Goal: Find specific page/section

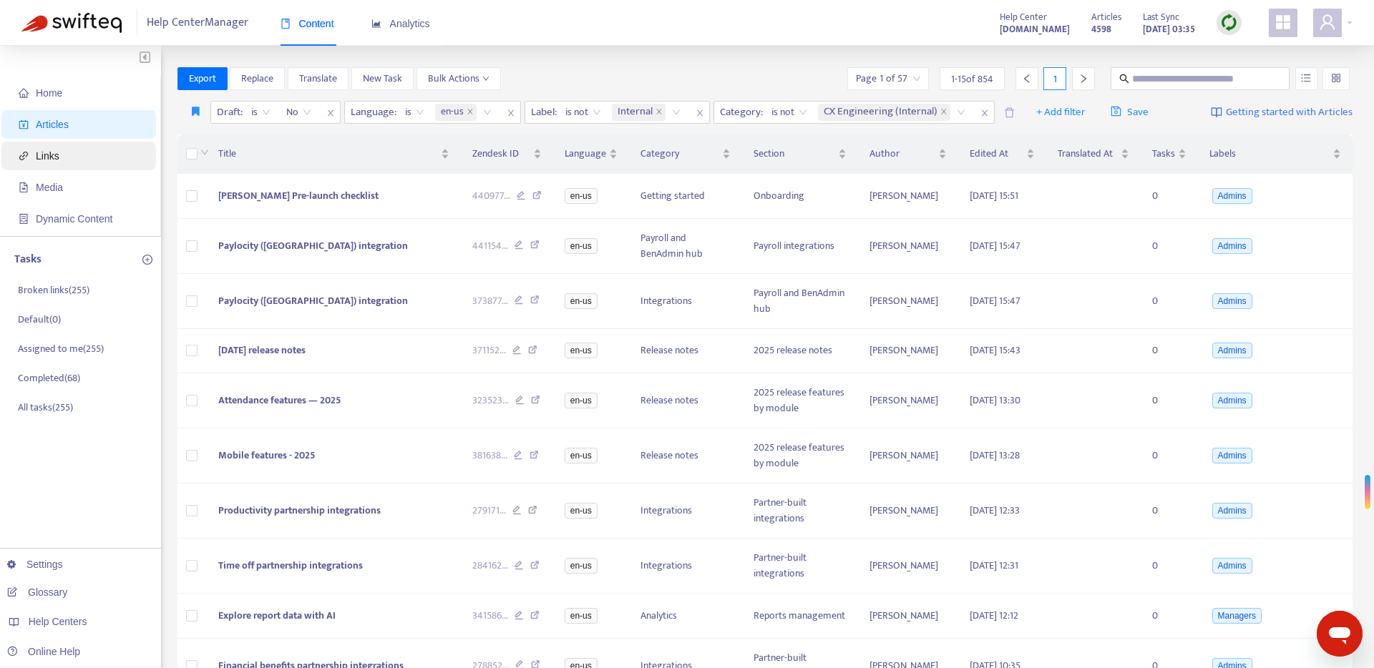
click at [47, 148] on span "Links" at bounding box center [82, 156] width 126 height 29
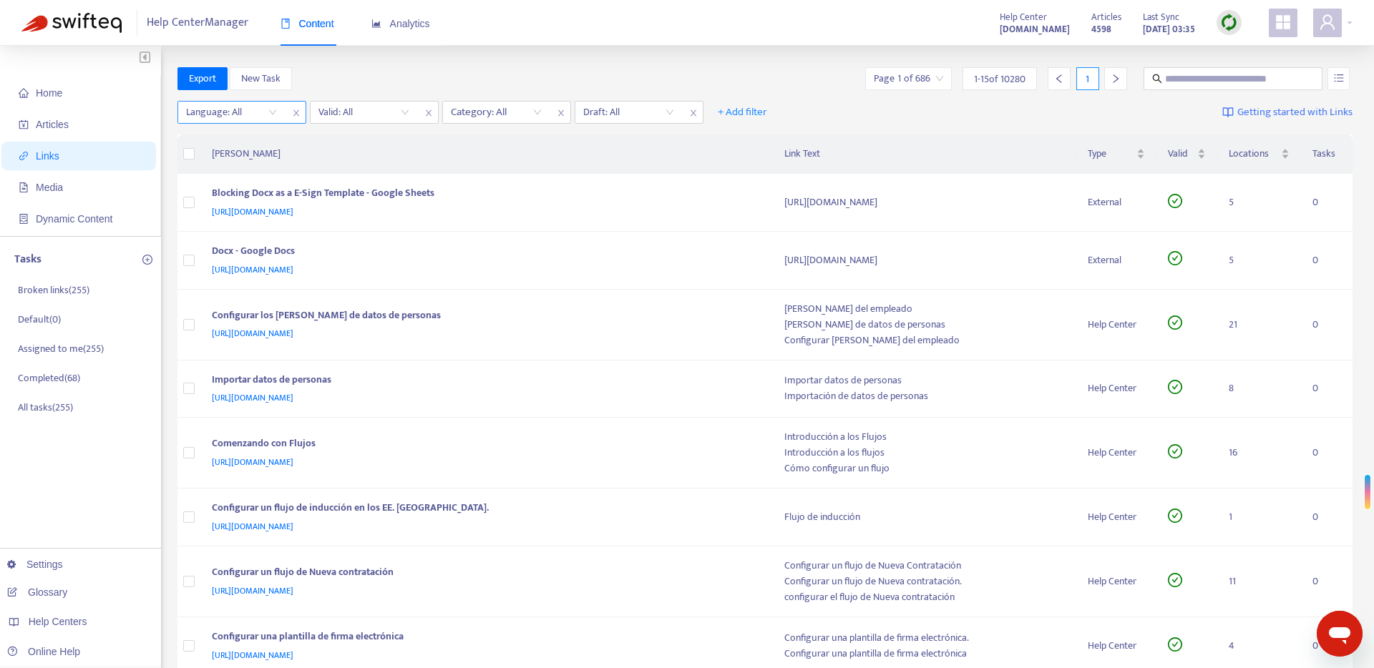
click at [273, 109] on div "Language: All" at bounding box center [231, 112] width 107 height 21
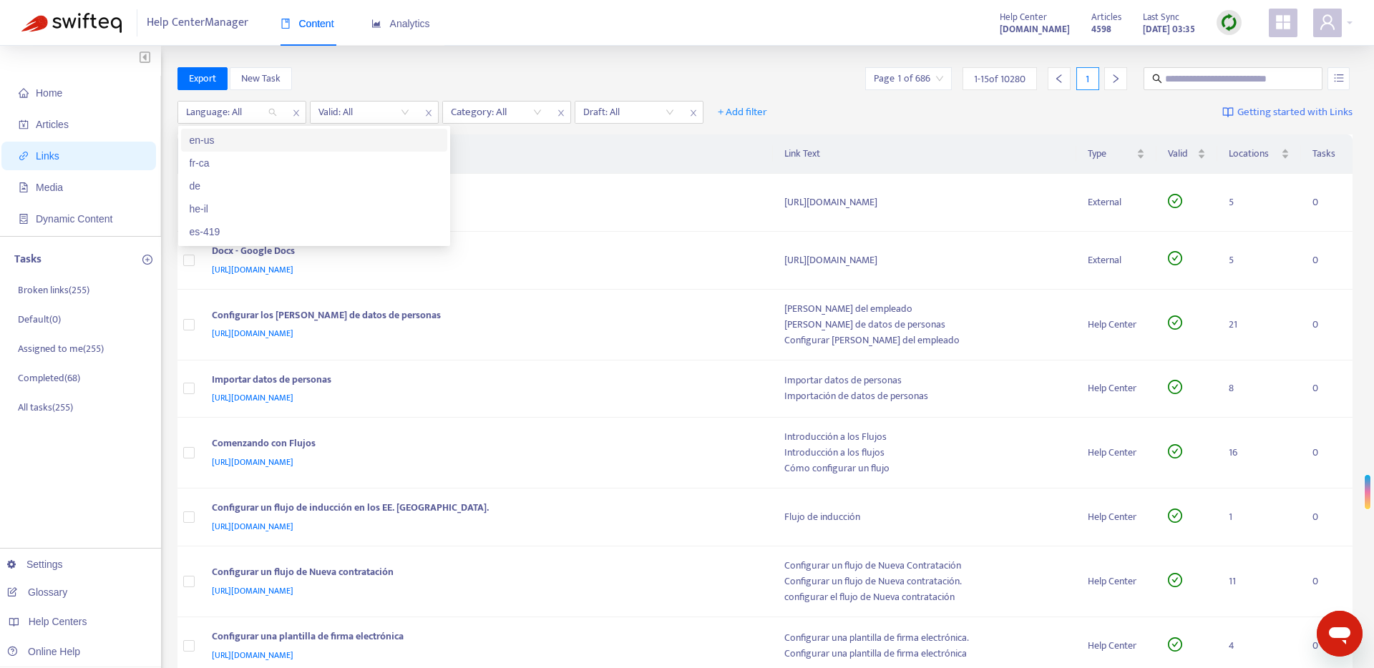
drag, startPoint x: 273, startPoint y: 132, endPoint x: 283, endPoint y: 132, distance: 10.0
click at [273, 132] on div "en-us" at bounding box center [314, 140] width 249 height 16
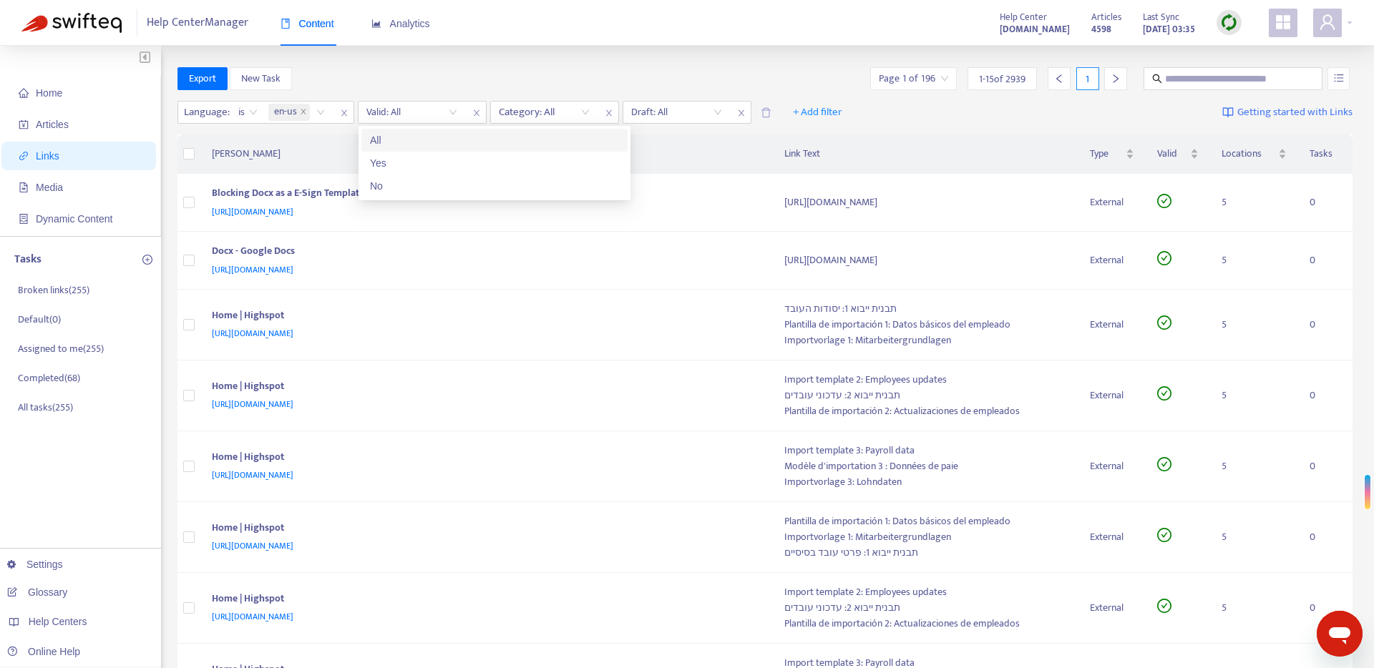
drag, startPoint x: 391, startPoint y: 115, endPoint x: 391, endPoint y: 127, distance: 11.4
click at [391, 115] on input "search" at bounding box center [411, 112] width 91 height 21
drag, startPoint x: 384, startPoint y: 185, endPoint x: 422, endPoint y: 174, distance: 39.4
click at [386, 185] on div "No" at bounding box center [494, 186] width 249 height 16
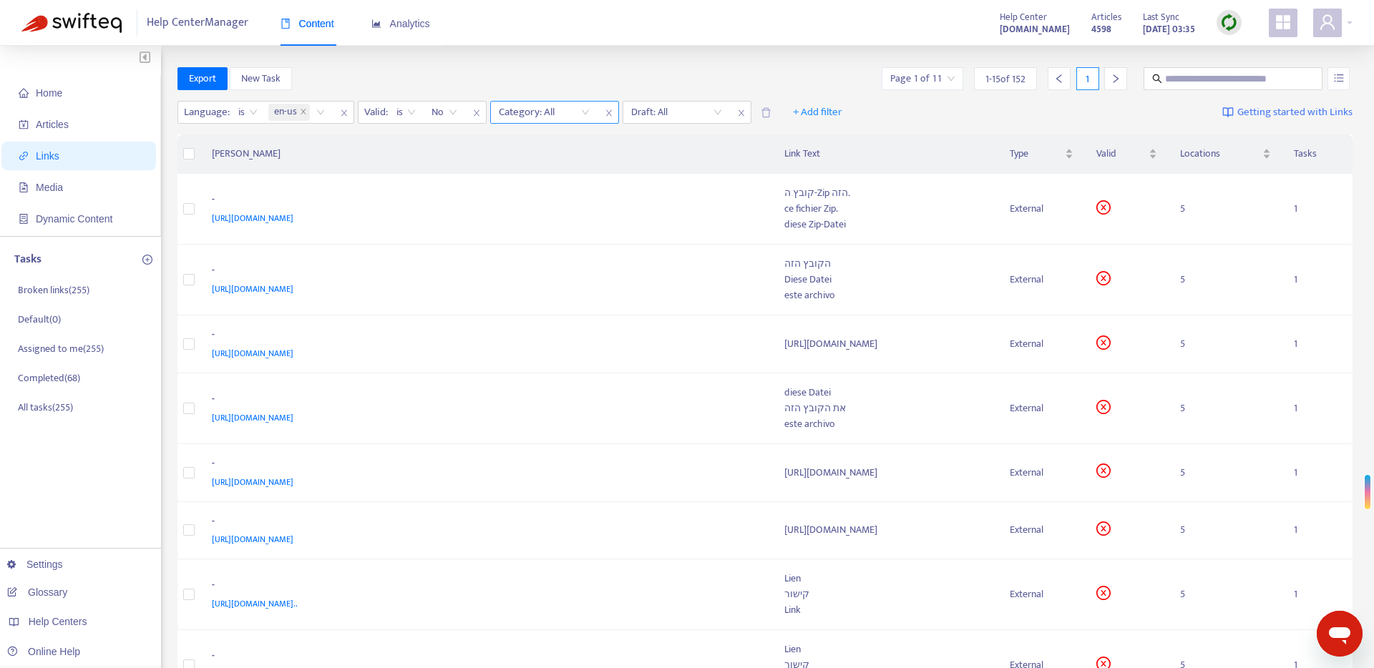
click at [575, 115] on div at bounding box center [537, 112] width 87 height 17
click at [568, 139] on div "CX Engineering (Internal)" at bounding box center [626, 140] width 249 height 16
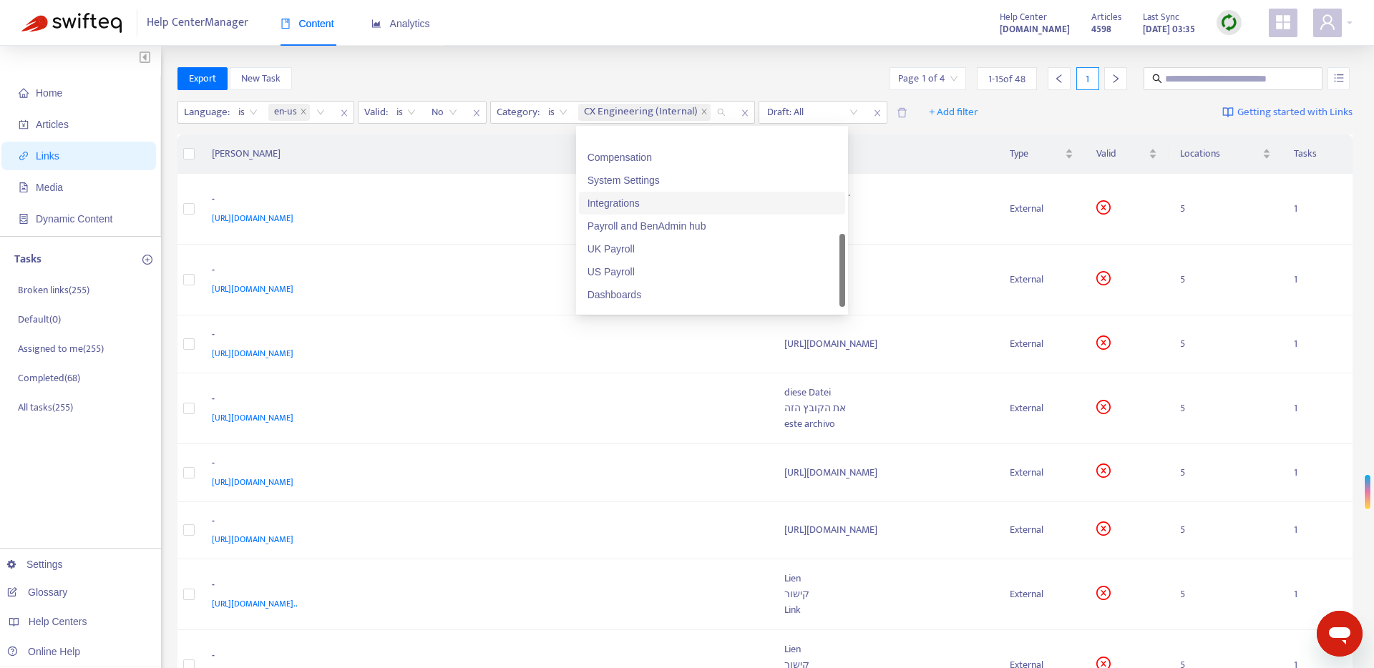
scroll to position [378, 0]
click at [648, 238] on div "US Payroll" at bounding box center [711, 243] width 249 height 16
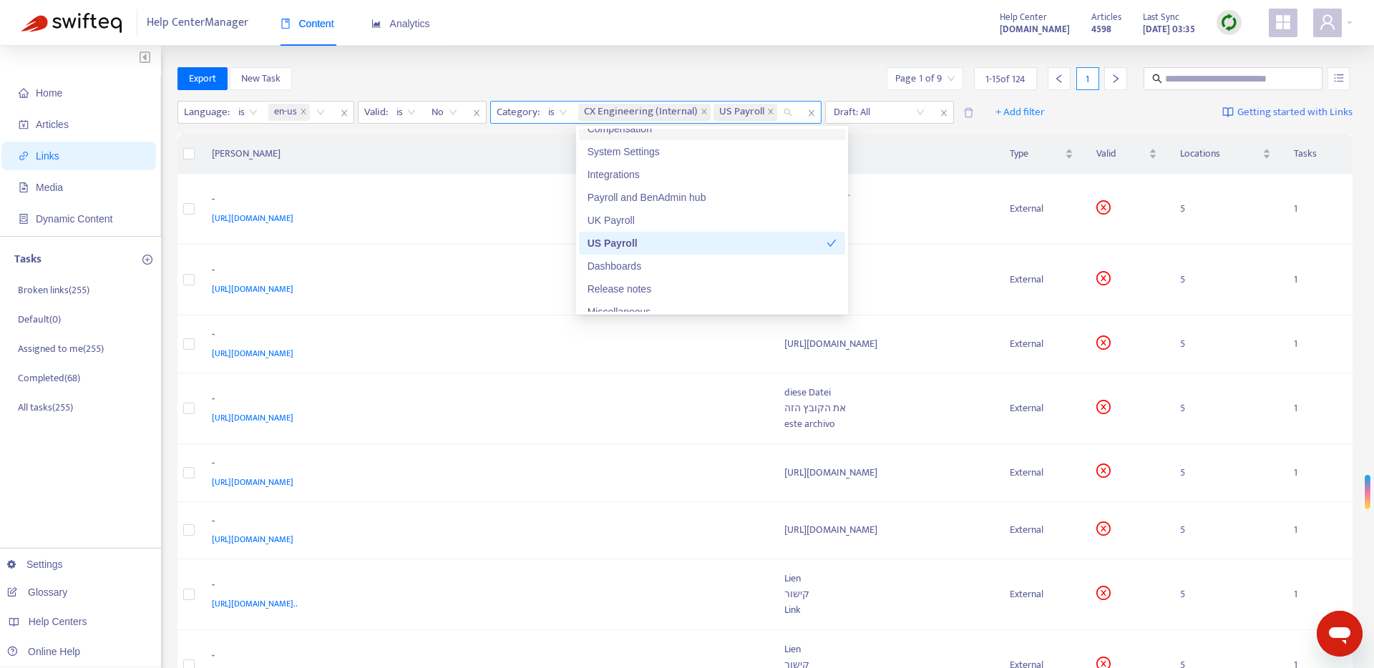
click at [563, 110] on span "is" at bounding box center [557, 112] width 19 height 21
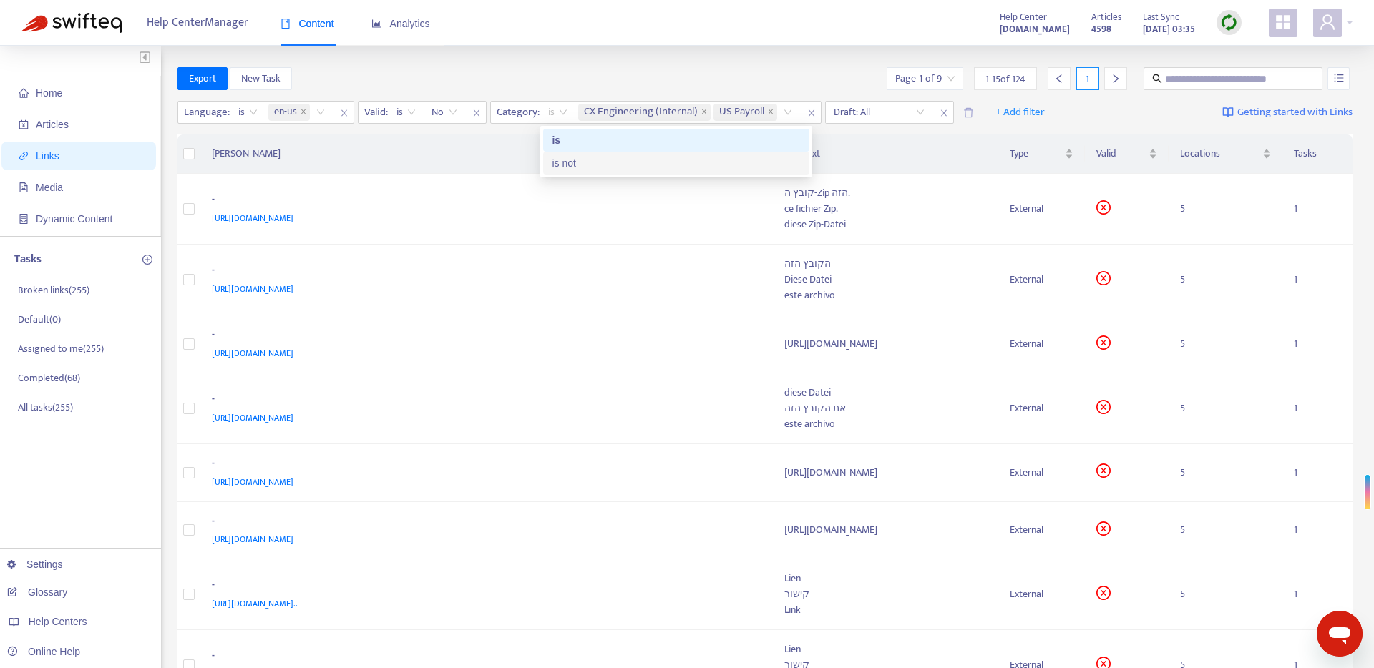
click at [562, 160] on div "is not" at bounding box center [676, 163] width 249 height 16
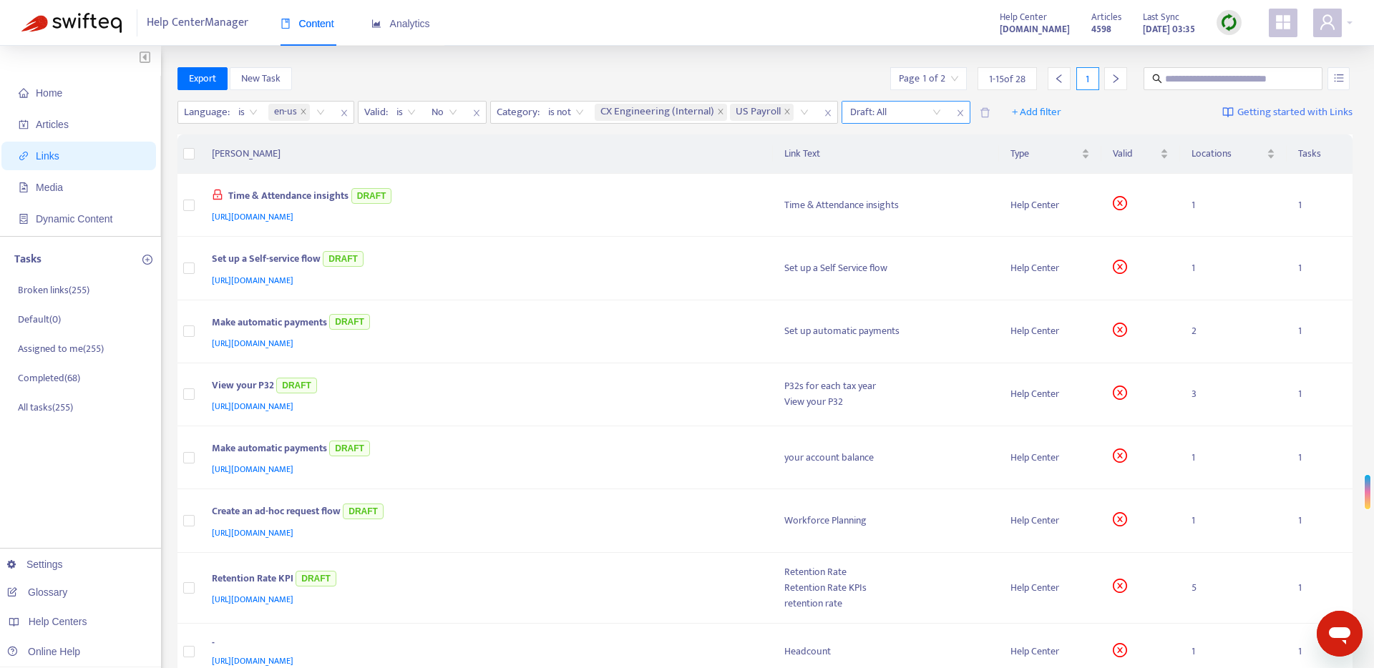
click at [868, 118] on input "search" at bounding box center [895, 112] width 91 height 21
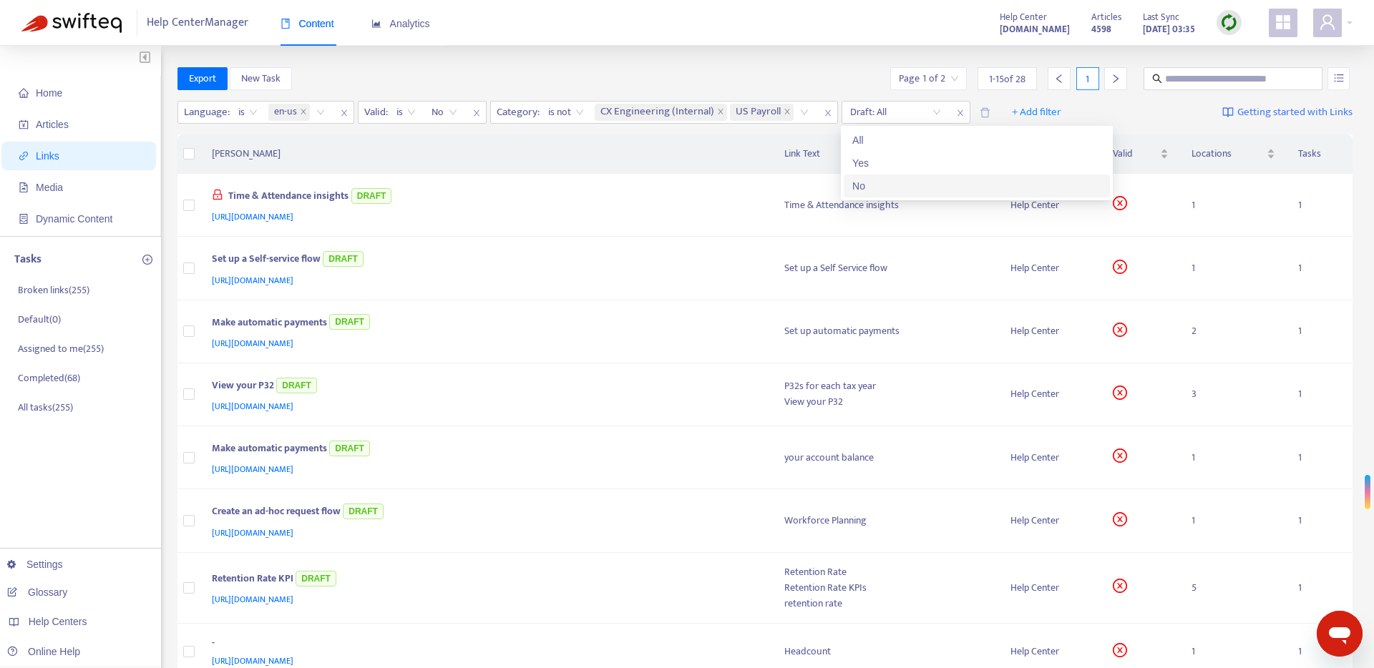
click at [869, 187] on div "No" at bounding box center [976, 186] width 249 height 16
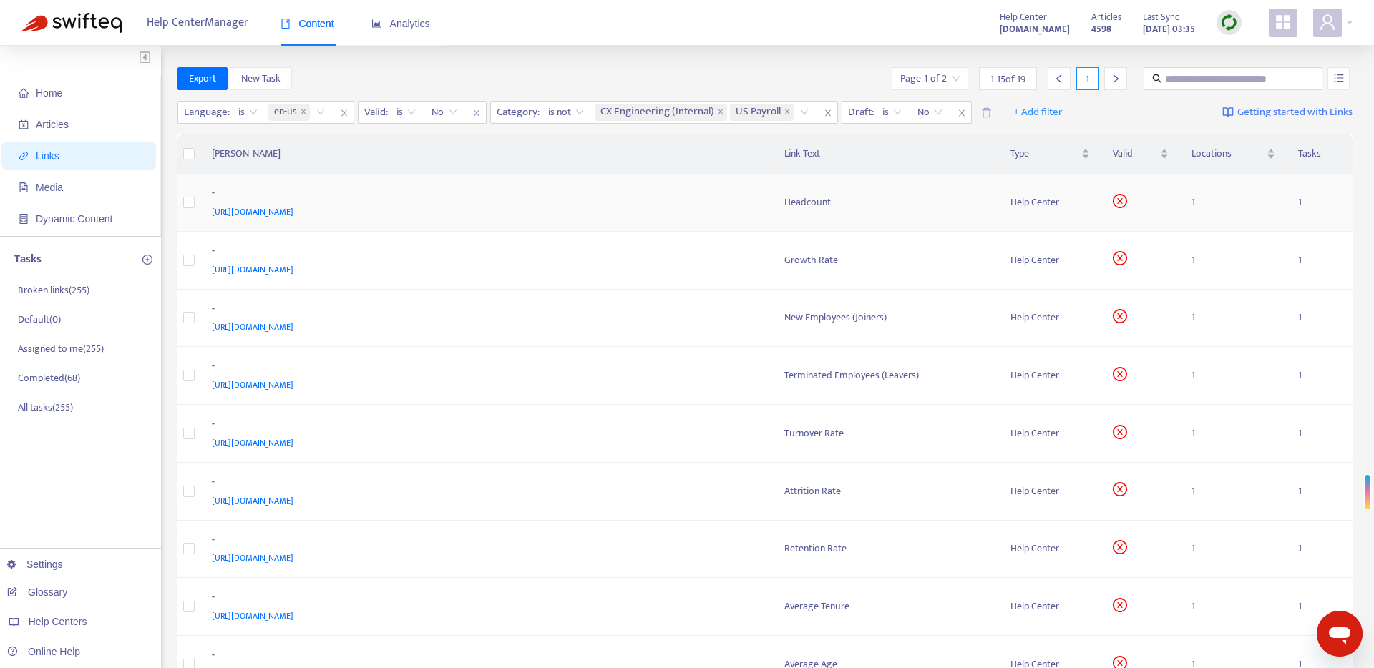
click at [1042, 205] on div "Help Center" at bounding box center [1050, 203] width 80 height 16
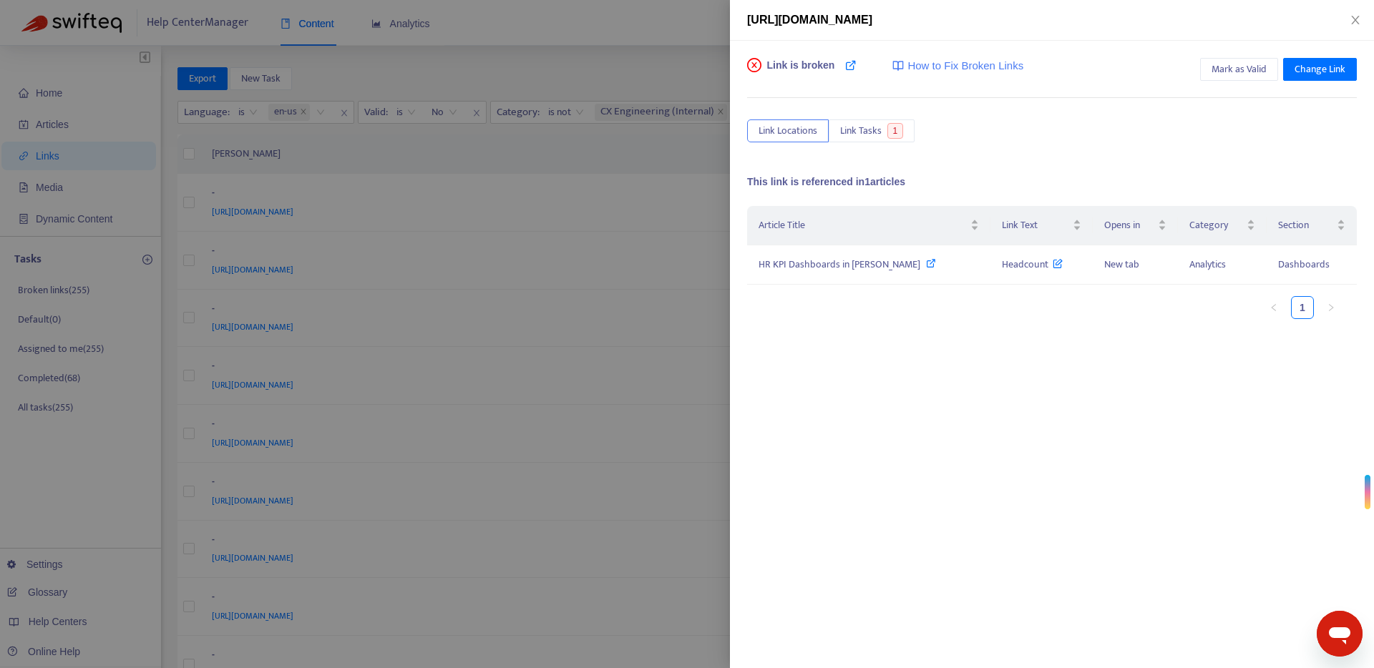
click at [706, 21] on div at bounding box center [687, 334] width 1374 height 668
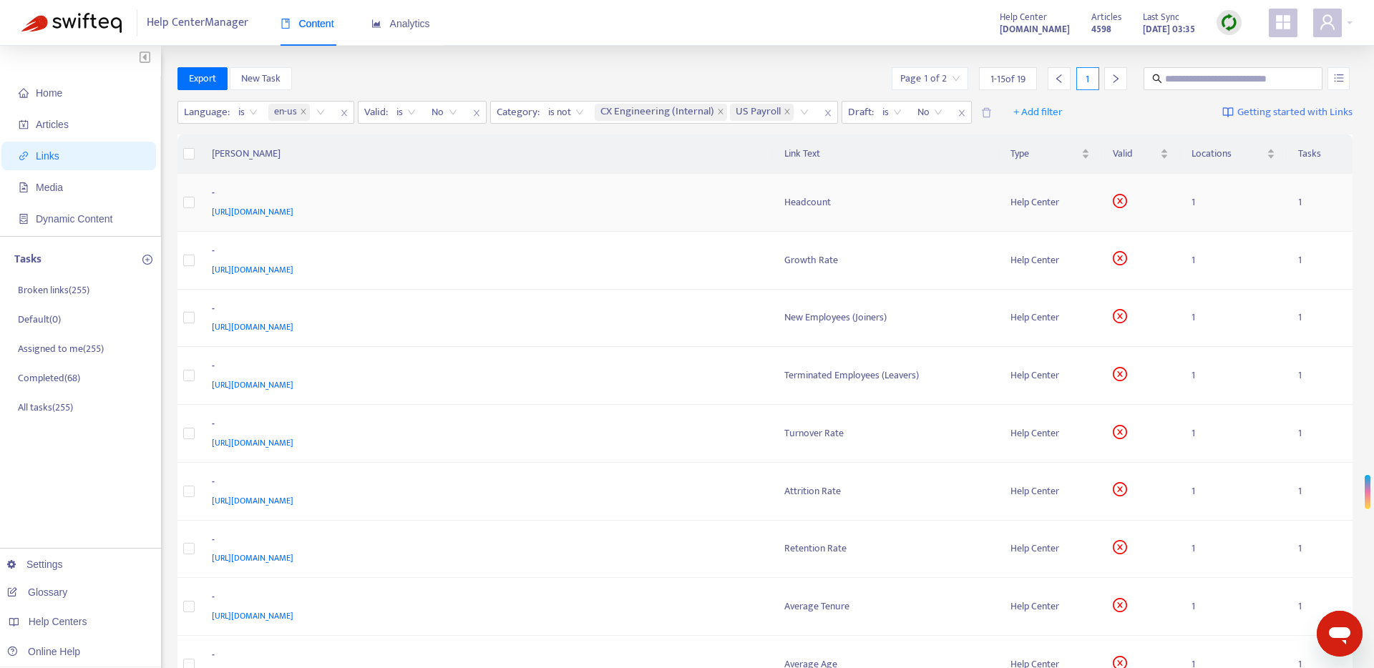
click at [811, 208] on div "Headcount" at bounding box center [885, 203] width 203 height 16
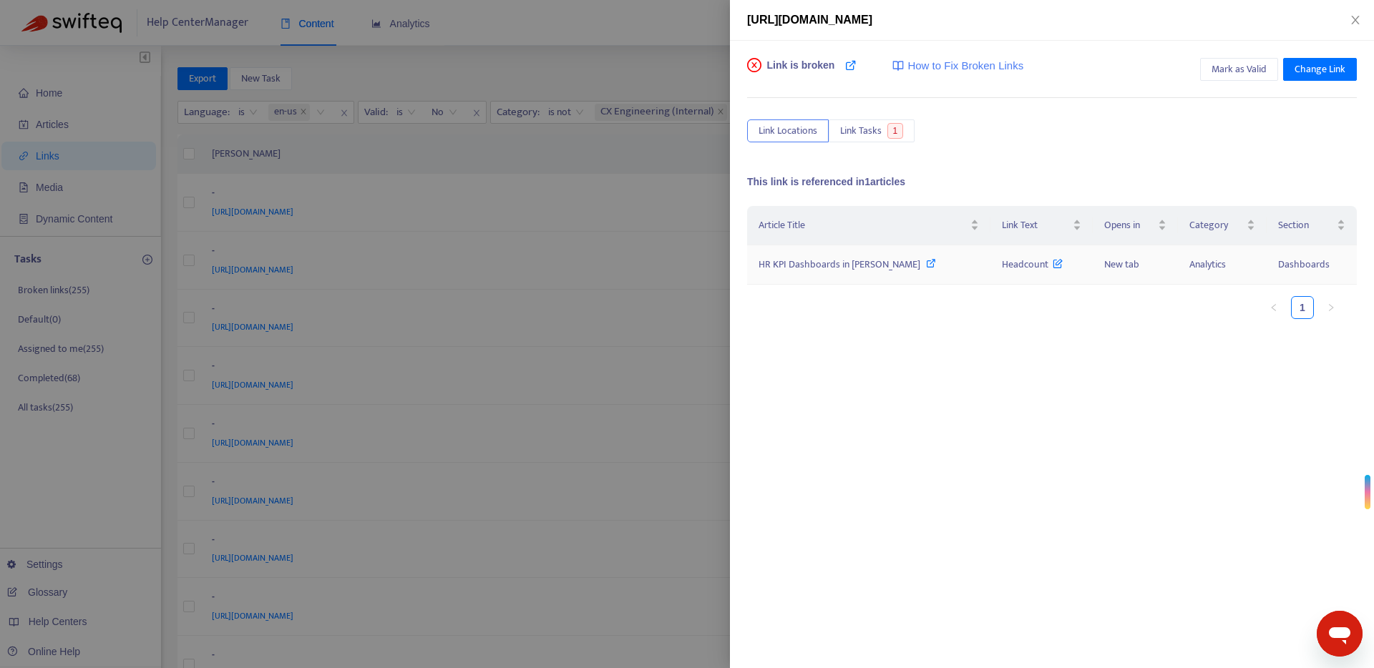
click at [926, 266] on icon at bounding box center [931, 263] width 10 height 10
